Goal: Information Seeking & Learning: Learn about a topic

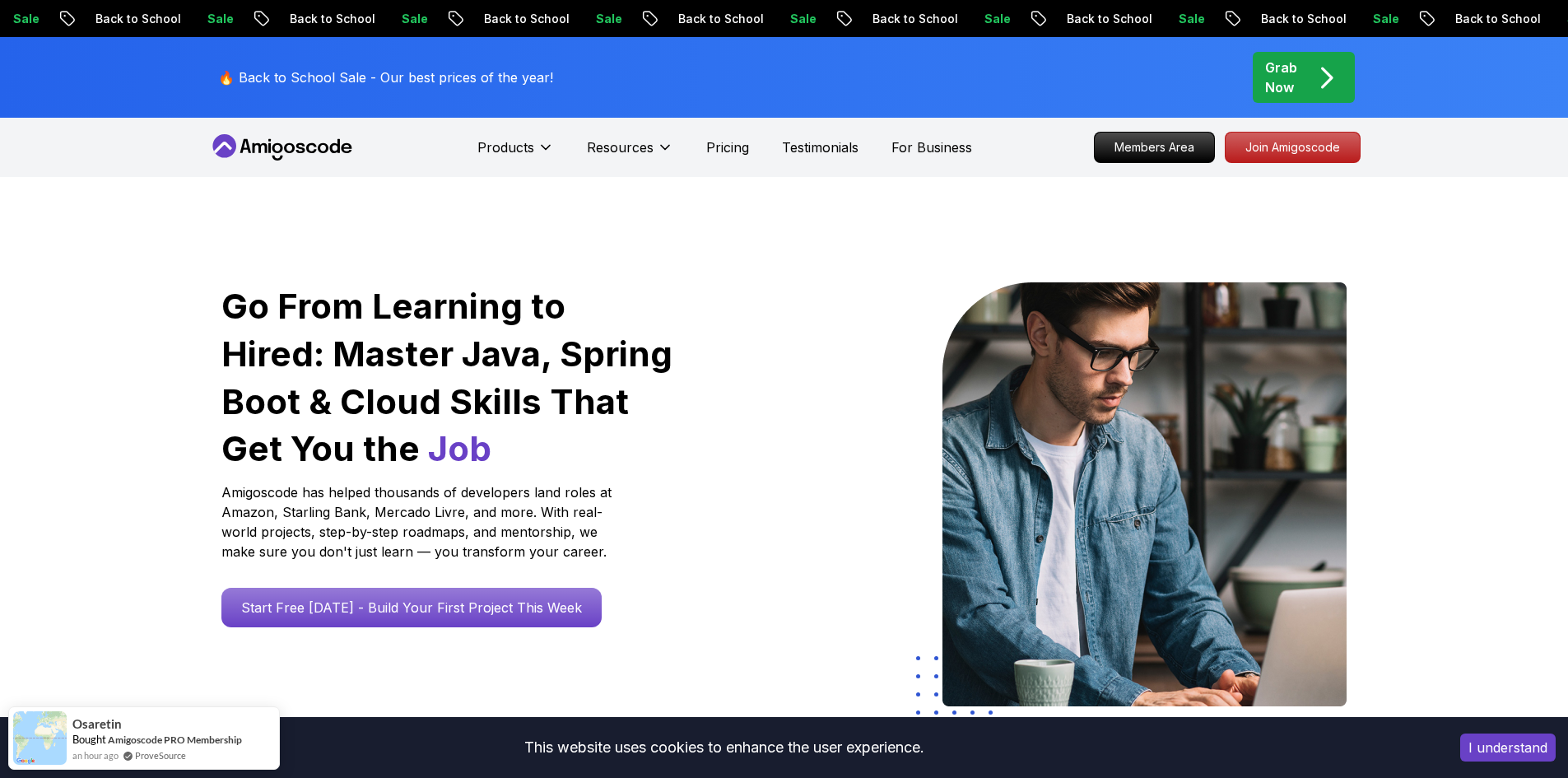
click at [724, 153] on p "Pricing" at bounding box center [728, 147] width 43 height 19
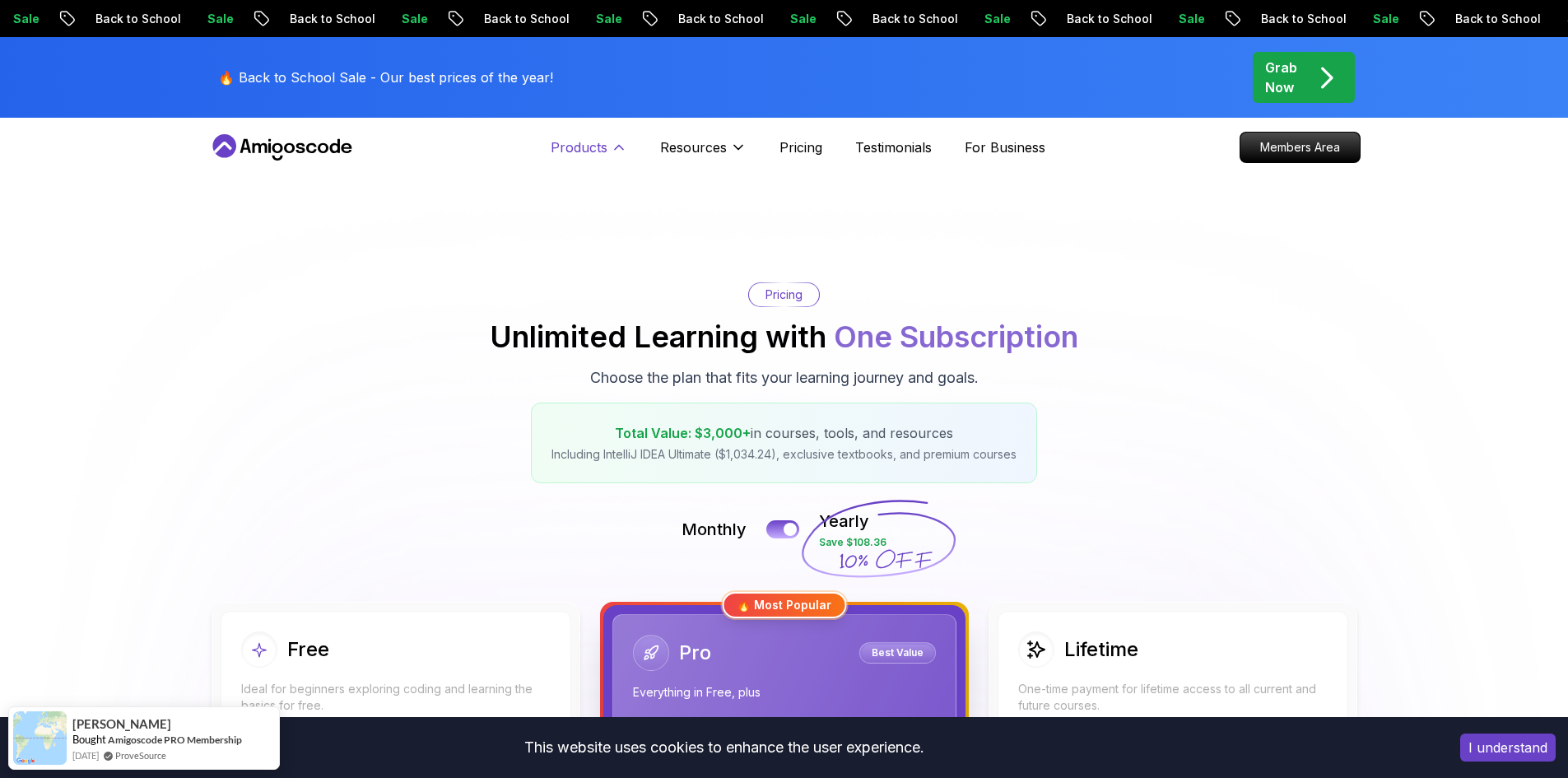
click at [591, 147] on p "Products" at bounding box center [579, 147] width 57 height 19
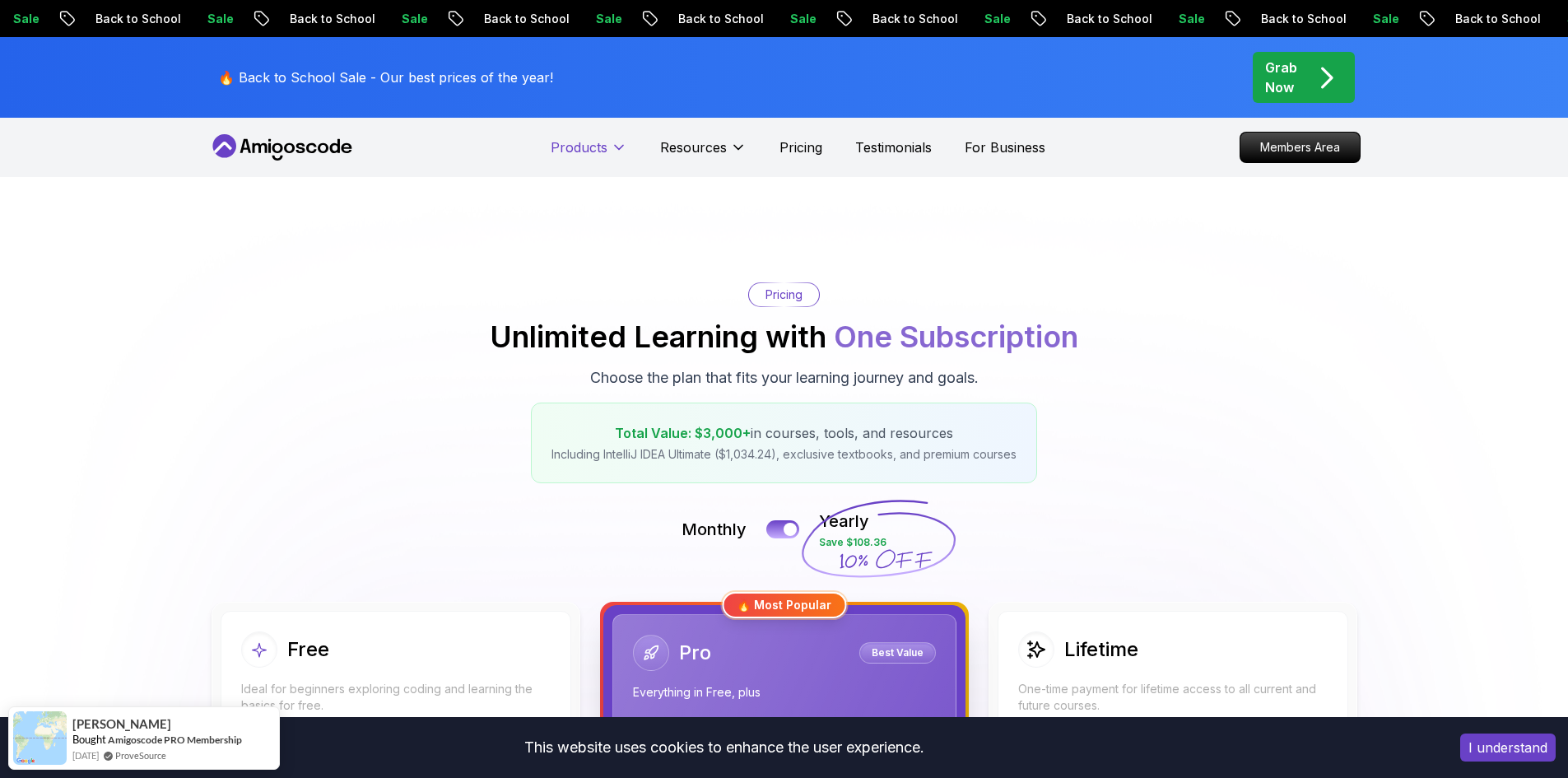
click at [591, 147] on p "Products" at bounding box center [579, 147] width 57 height 19
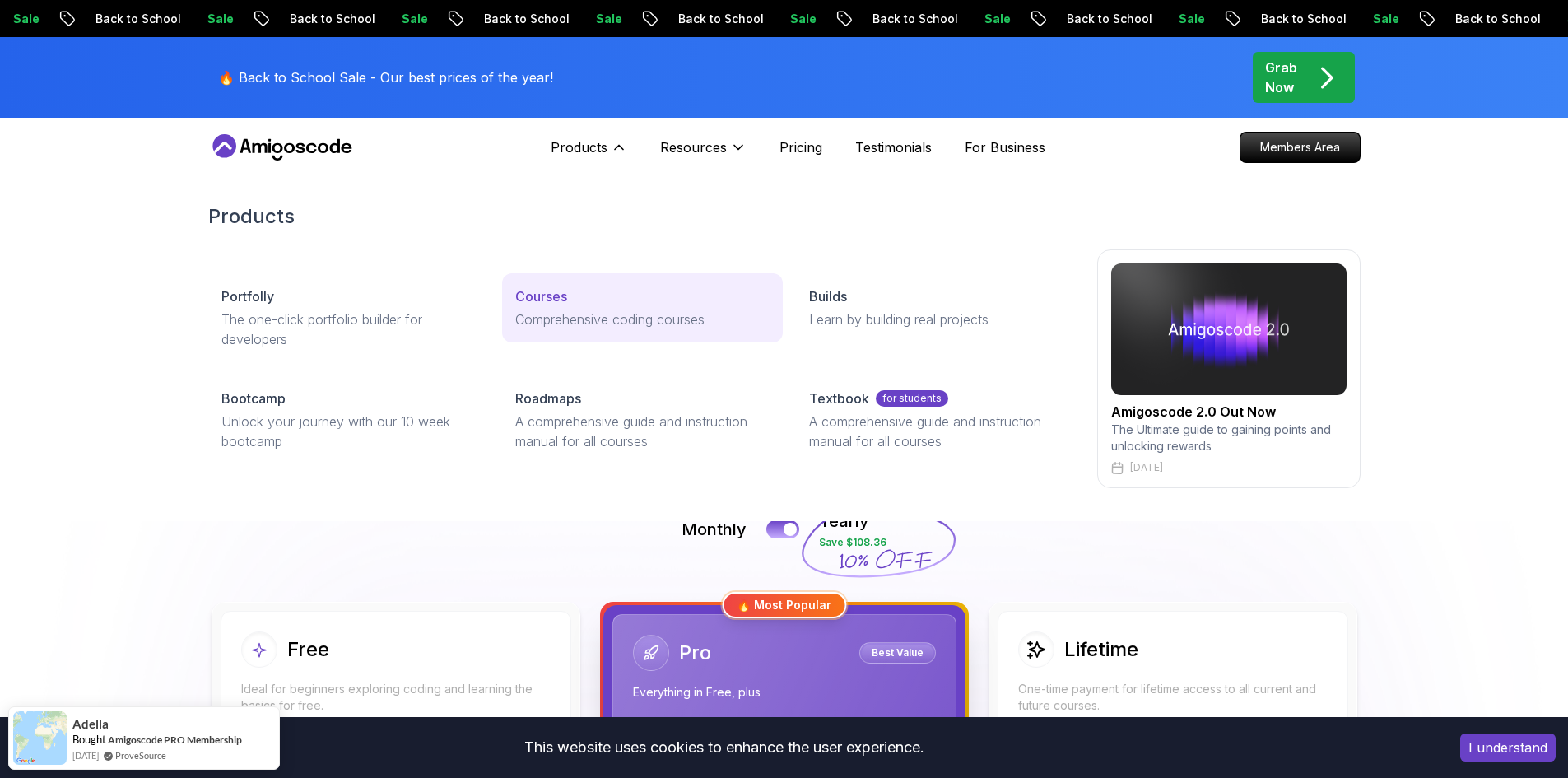
click at [557, 297] on p "Courses" at bounding box center [541, 296] width 52 height 19
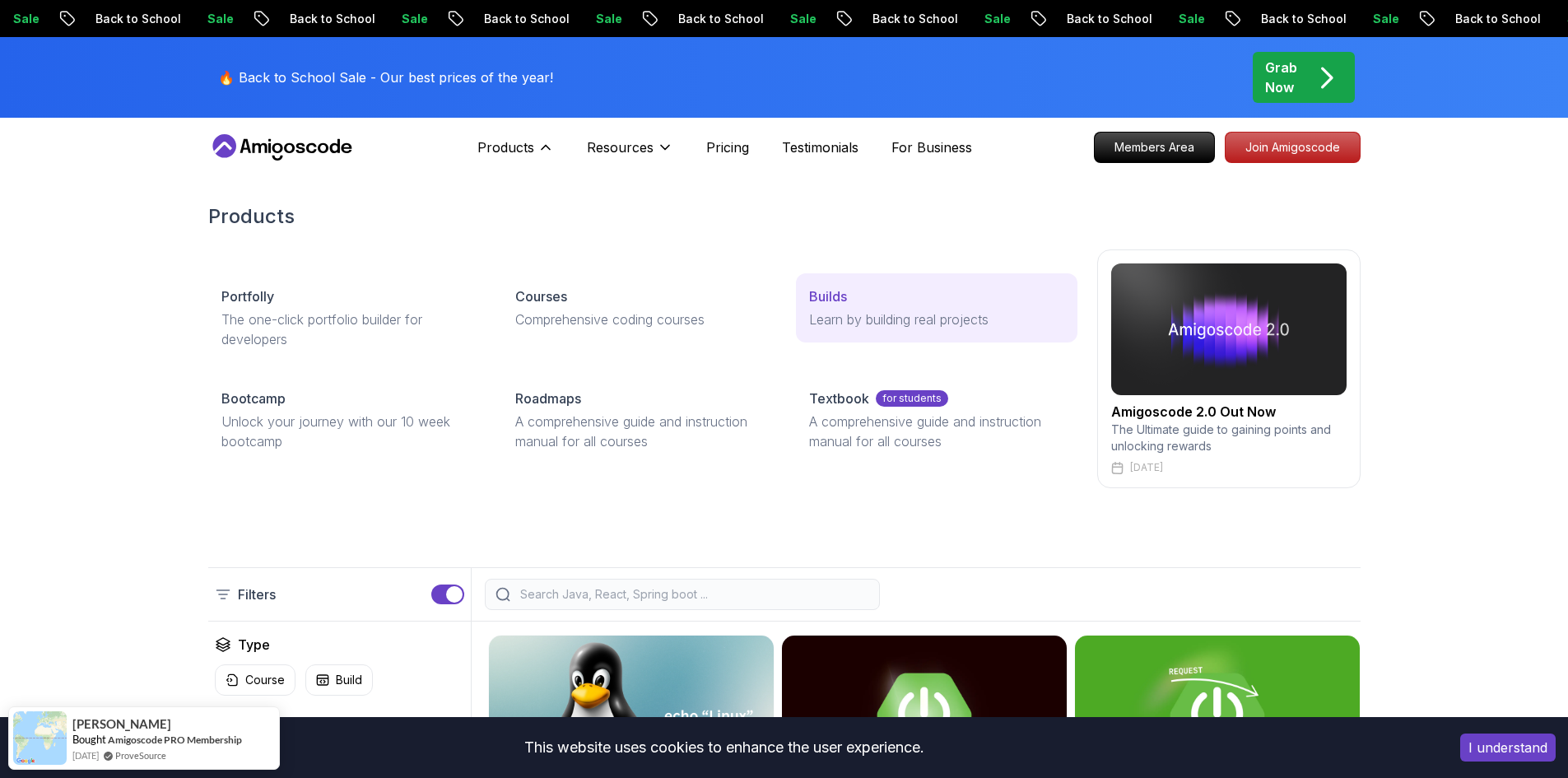
click at [860, 304] on div "Builds" at bounding box center [936, 296] width 254 height 19
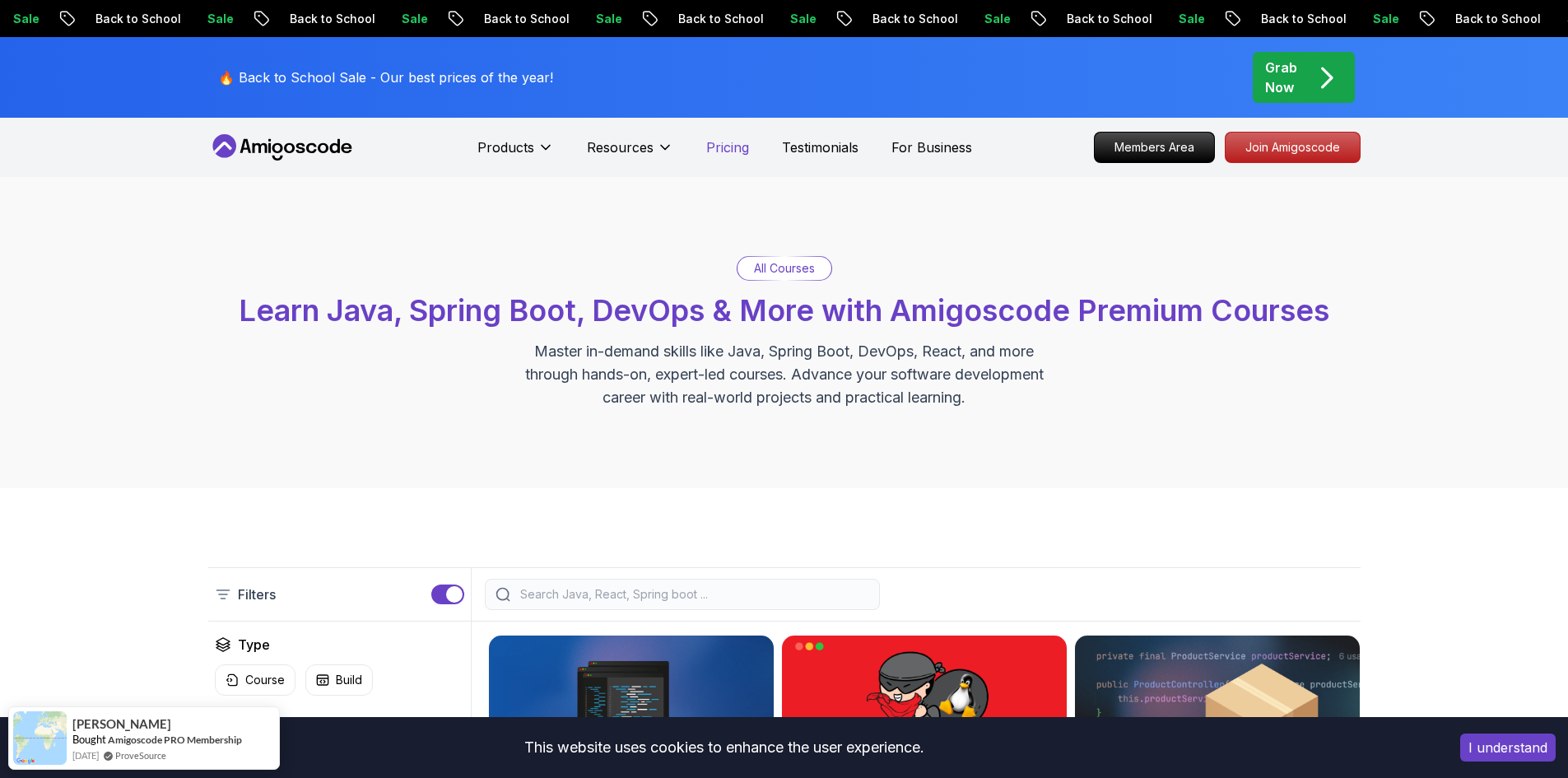
click at [718, 152] on p "Pricing" at bounding box center [728, 147] width 43 height 19
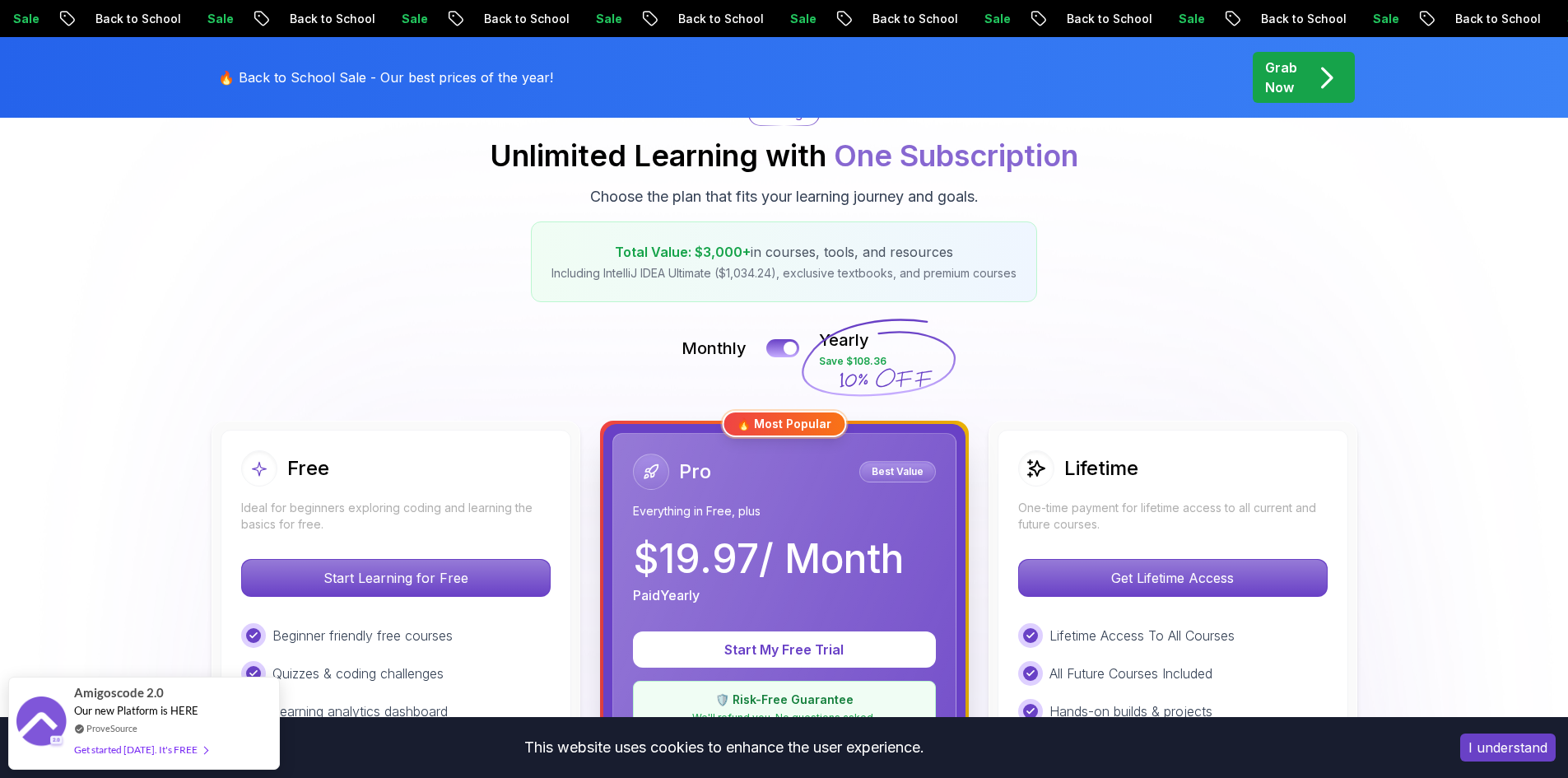
scroll to position [246, 0]
